Goal: Information Seeking & Learning: Learn about a topic

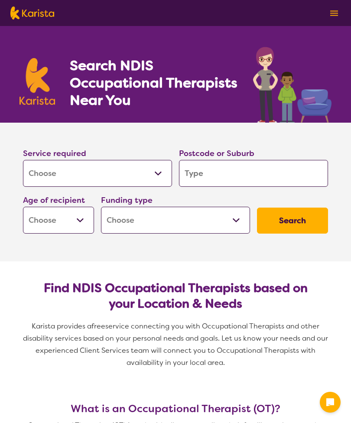
select select "[MEDICAL_DATA]"
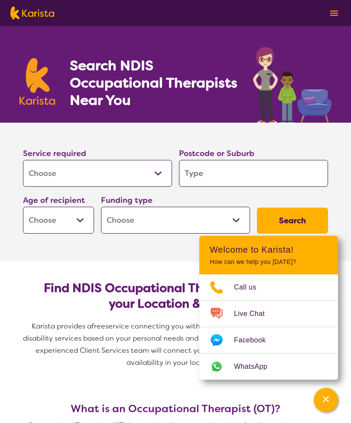
click at [198, 174] on input "search" at bounding box center [253, 173] width 149 height 27
type input "4"
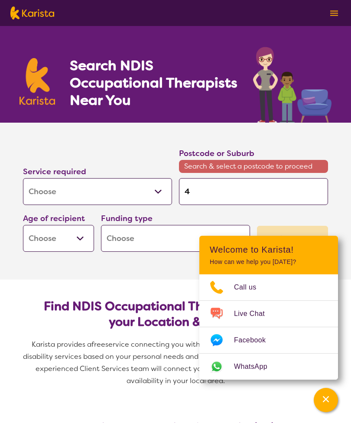
type input "43"
type input "434"
type input "4343"
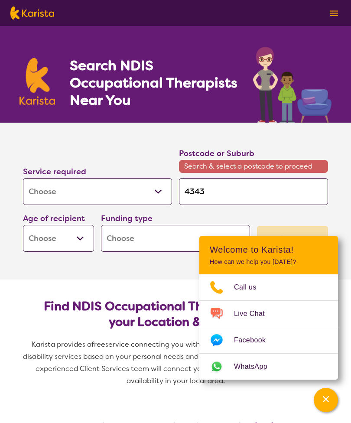
type input "4343"
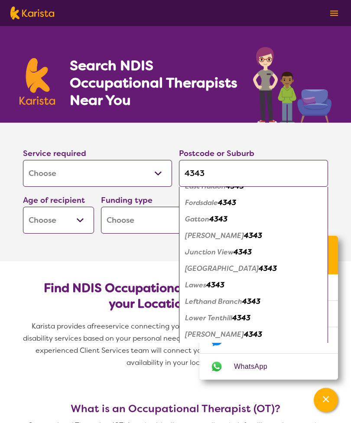
scroll to position [82, 0]
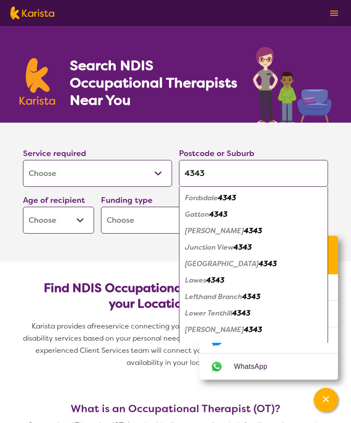
type input "4343"
click at [223, 214] on em "4343" at bounding box center [218, 214] width 18 height 9
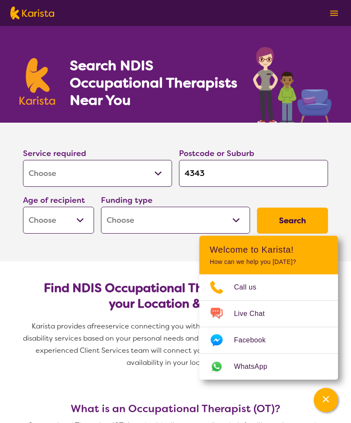
click at [65, 223] on select "Early Childhood - 0 to 9 Child - 10 to 11 Adolescent - 12 to 17 Adult - 18 to 6…" at bounding box center [58, 220] width 71 height 27
select select "AS"
click at [44, 226] on select "Early Childhood - 0 to 9 Child - 10 to 11 Adolescent - 12 to 17 Adult - 18 to 6…" at bounding box center [58, 220] width 71 height 27
select select "AG"
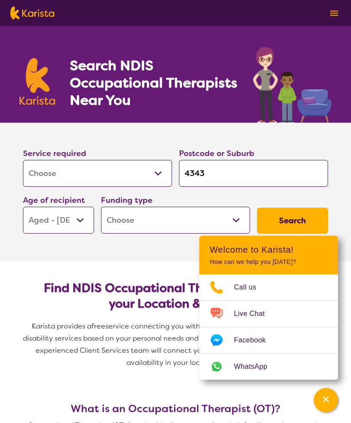
select select "AG"
click at [238, 218] on select "Home Care Package (HCP) National Disability Insurance Scheme (NDIS) I don't know" at bounding box center [175, 220] width 149 height 27
select select "NDIS"
click at [190, 223] on select "Home Care Package (HCP) National Disability Insurance Scheme (NDIS) I don't know" at bounding box center [175, 220] width 149 height 27
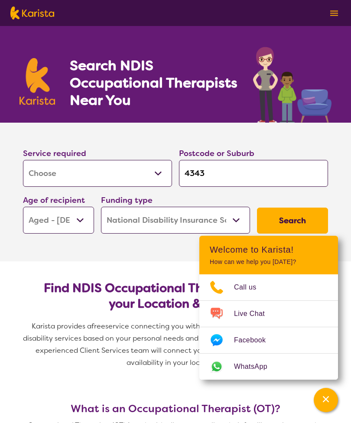
click at [235, 224] on select "Home Care Package (HCP) National Disability Insurance Scheme (NDIS) I don't know" at bounding box center [175, 220] width 149 height 27
click at [230, 222] on select "Home Care Package (HCP) National Disability Insurance Scheme (NDIS) I don't know" at bounding box center [175, 220] width 149 height 27
select select
click at [235, 218] on select "Home Care Package (HCP) National Disability Insurance Scheme (NDIS) I don't know" at bounding box center [175, 220] width 149 height 27
click at [237, 218] on select "Home Care Package (HCP) National Disability Insurance Scheme (NDIS) I don't know" at bounding box center [175, 220] width 149 height 27
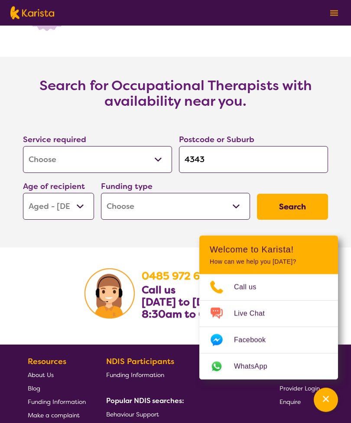
scroll to position [1284, 0]
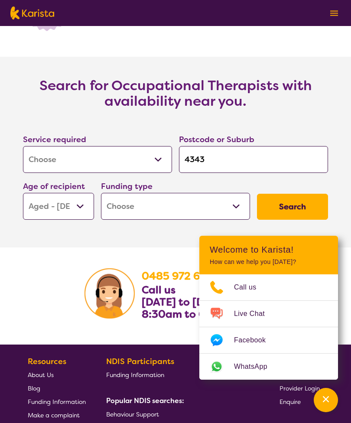
click at [151, 218] on select "Home Care Package (HCP) National Disability Insurance Scheme (NDIS) I don't know" at bounding box center [175, 206] width 149 height 27
select select "i-don-t-know"
click at [292, 220] on button "Search" at bounding box center [292, 207] width 71 height 26
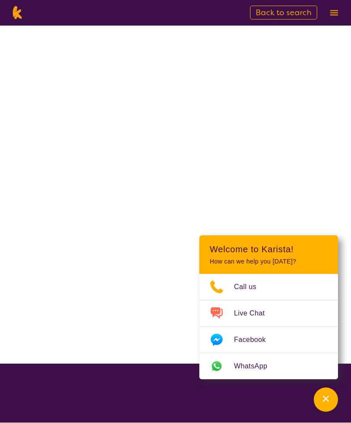
scroll to position [0, 0]
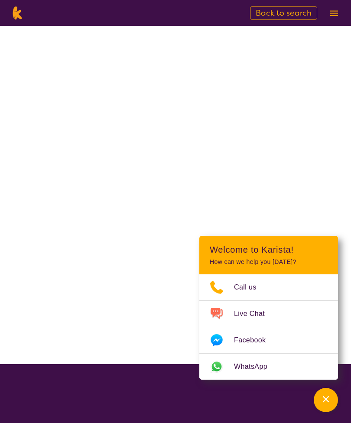
select select "[MEDICAL_DATA]"
select select "AG"
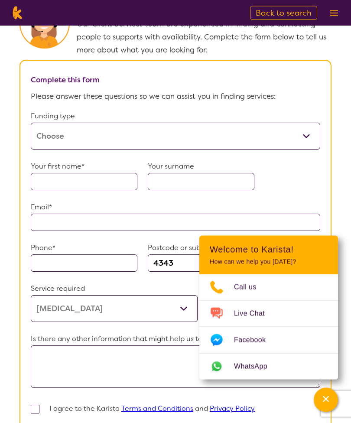
scroll to position [471, 0]
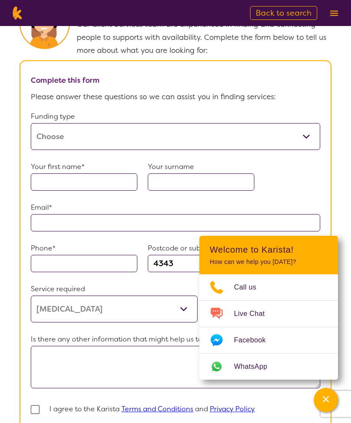
click at [306, 150] on select "Home Care Package (HCP) Home Care Package - Level 1 Home Care Package - Level 2…" at bounding box center [175, 136] width 289 height 27
select select "HCP3"
click at [311, 150] on select "Home Care Package (HCP) Home Care Package - Level 1 Home Care Package - Level 2…" at bounding box center [175, 136] width 289 height 27
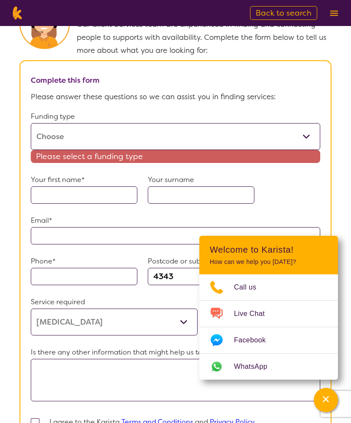
click at [64, 150] on select "Home Care Package (HCP) Home Care Package - Level 1 Home Care Package - Level 2…" at bounding box center [175, 136] width 289 height 27
select select "HCP3"
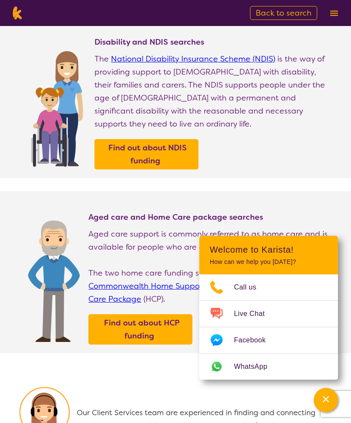
scroll to position [0, 0]
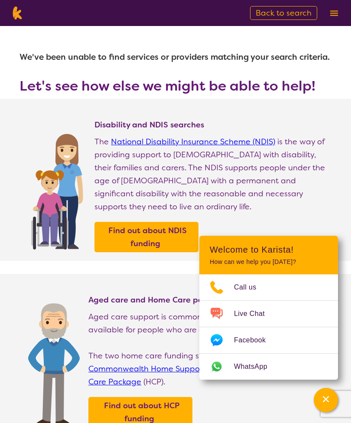
click at [325, 403] on icon "Channel Menu" at bounding box center [326, 399] width 9 height 9
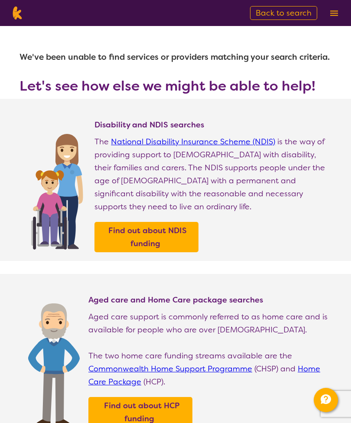
select select "[MEDICAL_DATA]"
select select "AG"
select select "i-don-t-know"
select select "[MEDICAL_DATA]"
select select "AG"
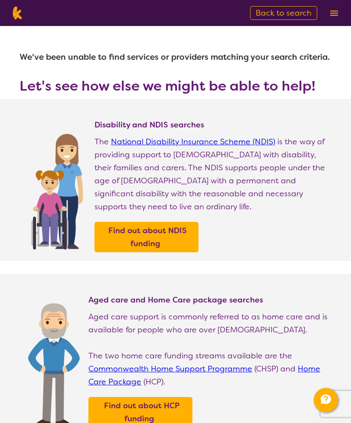
select select "i-don-t-know"
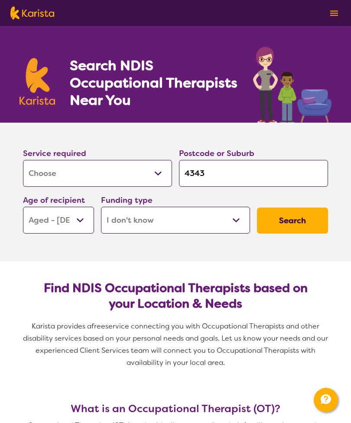
scroll to position [1310, 0]
